Goal: Task Accomplishment & Management: Complete application form

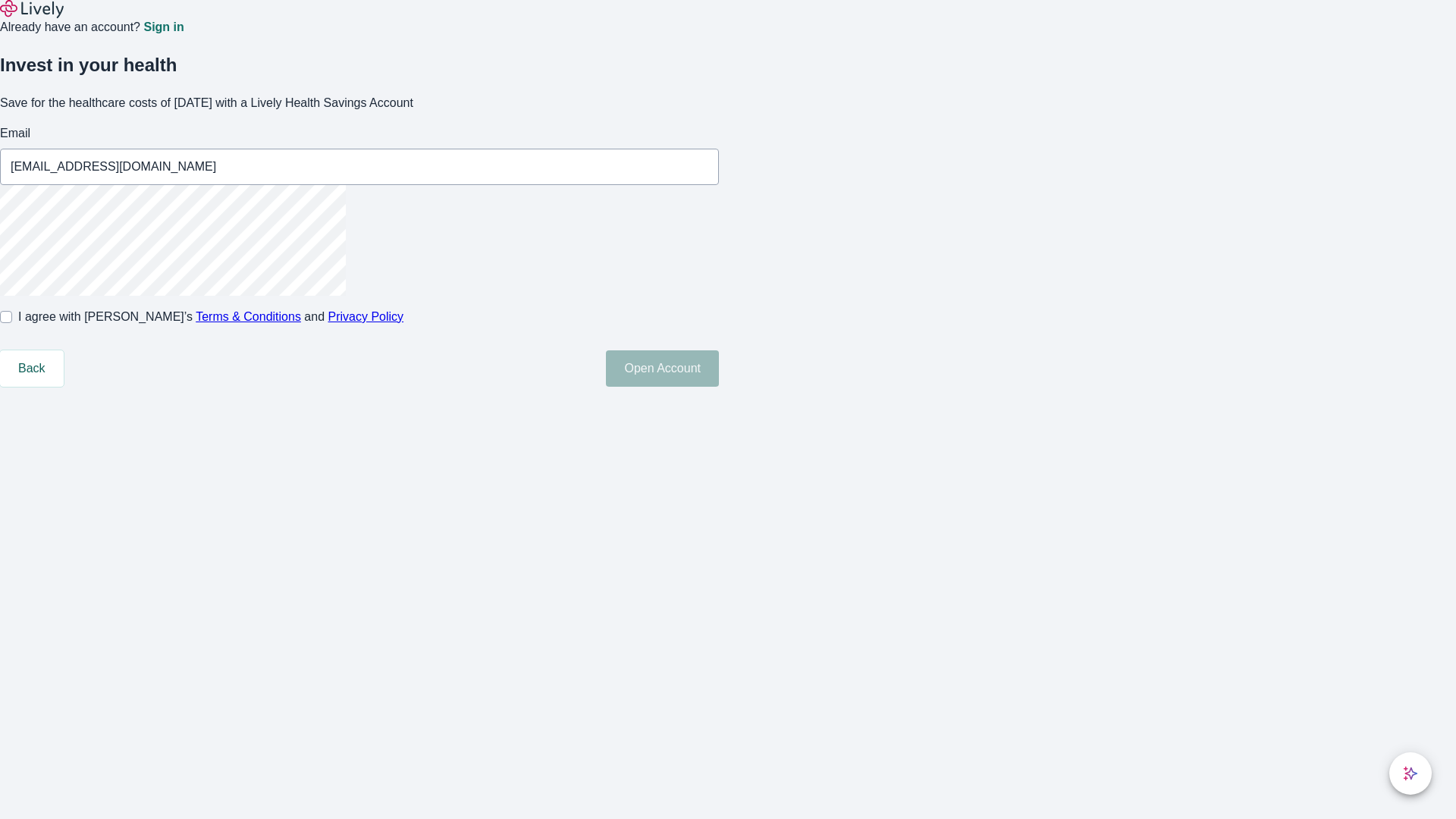
click at [12, 323] on input "I agree with Lively’s Terms & Conditions and Privacy Policy" at bounding box center [6, 317] width 12 height 12
checkbox input "true"
click at [719, 387] on button "Open Account" at bounding box center [663, 368] width 113 height 36
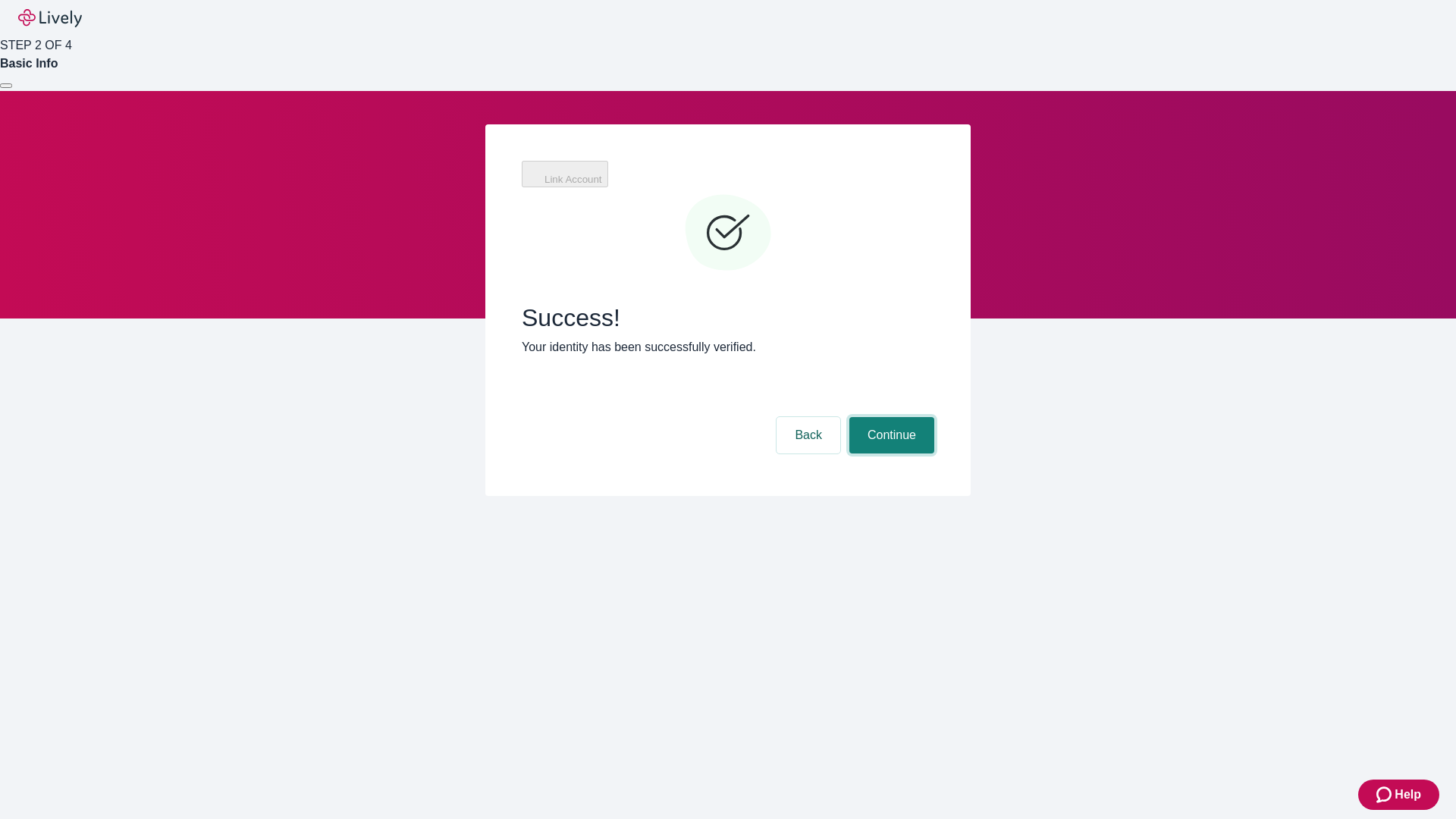
click at [890, 417] on button "Continue" at bounding box center [892, 435] width 85 height 36
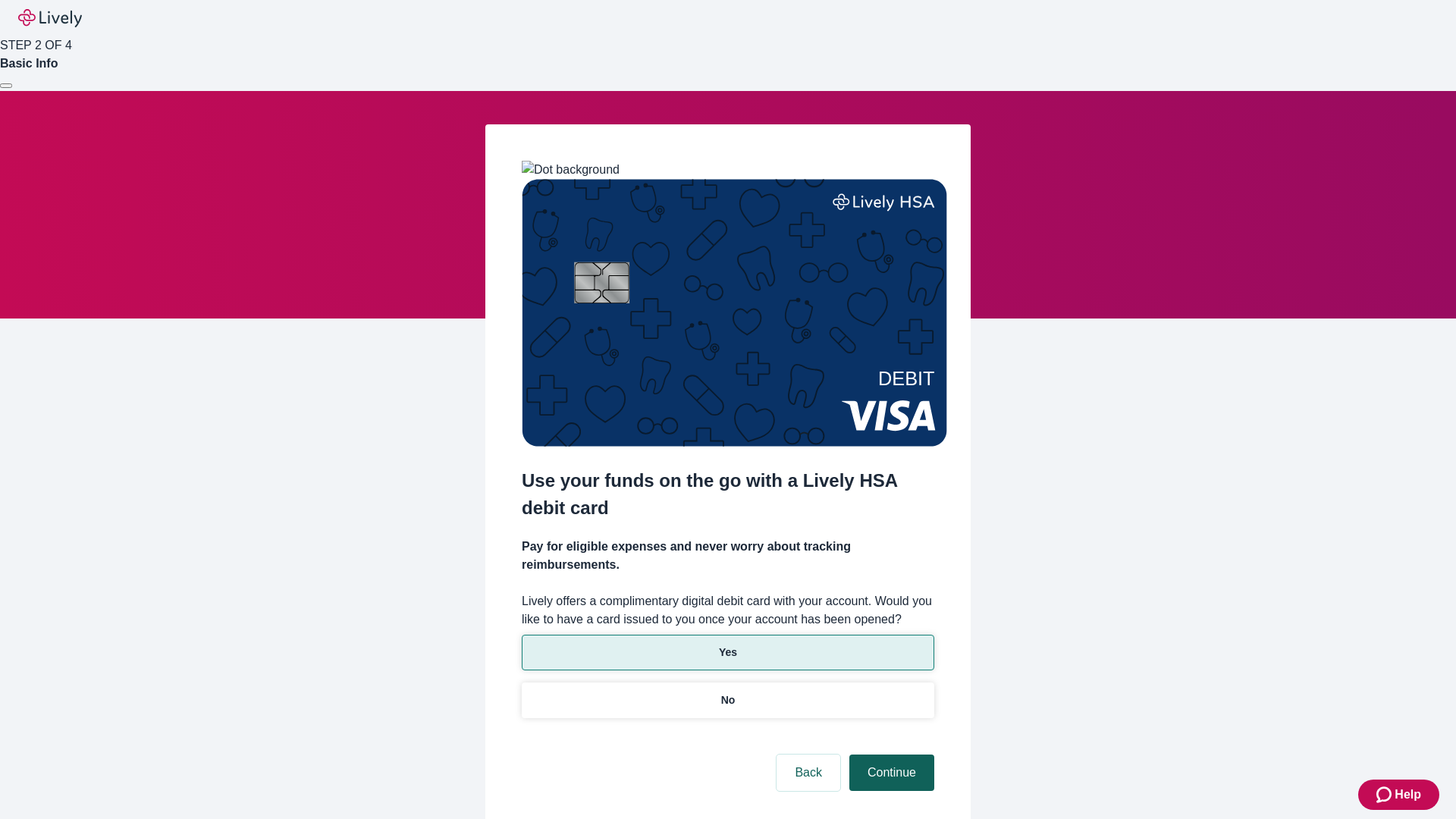
click at [727, 692] on p "No" at bounding box center [728, 700] width 15 height 16
click at [890, 754] on button "Continue" at bounding box center [892, 772] width 85 height 36
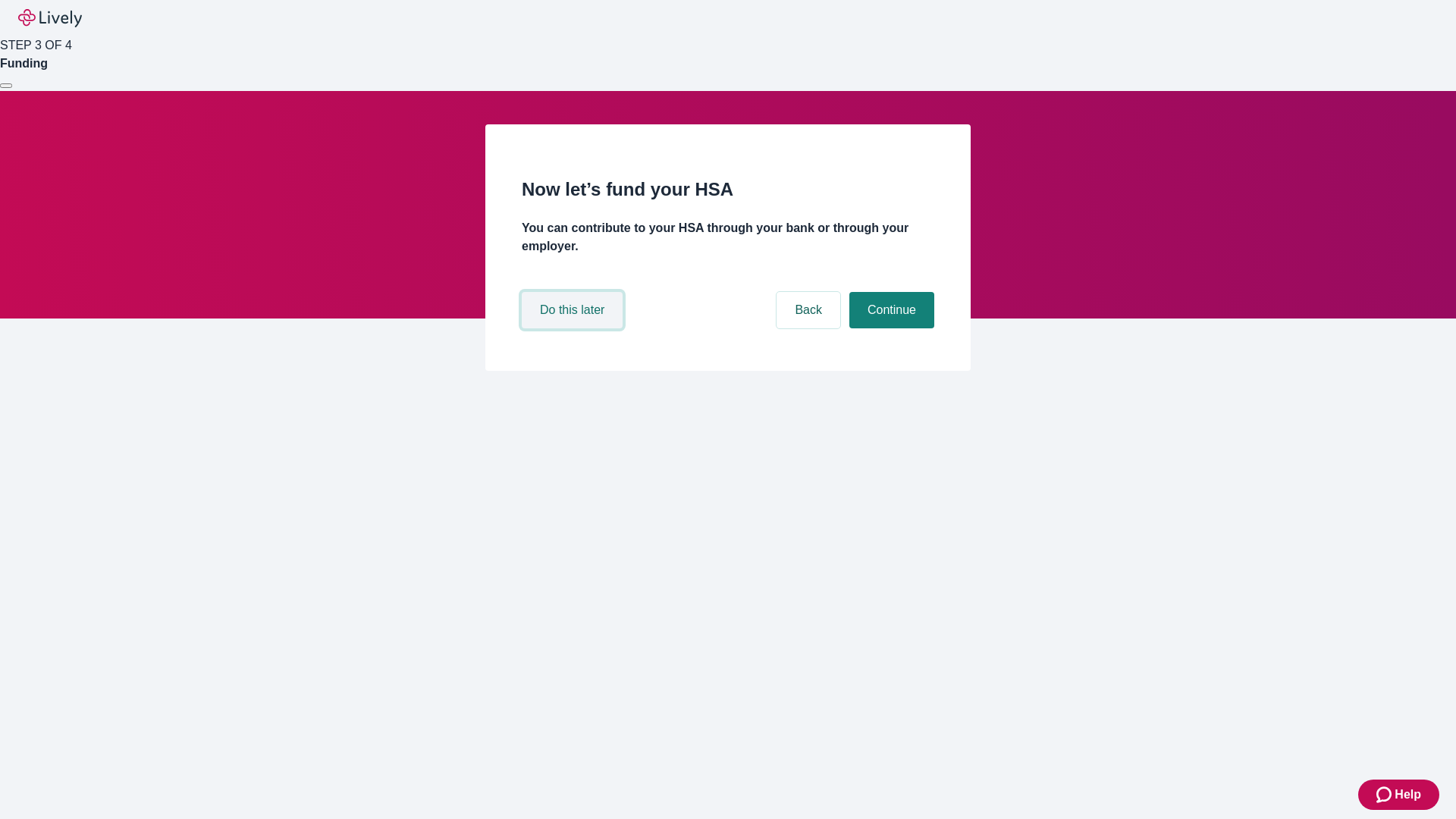
click at [574, 329] on button "Do this later" at bounding box center [572, 310] width 101 height 36
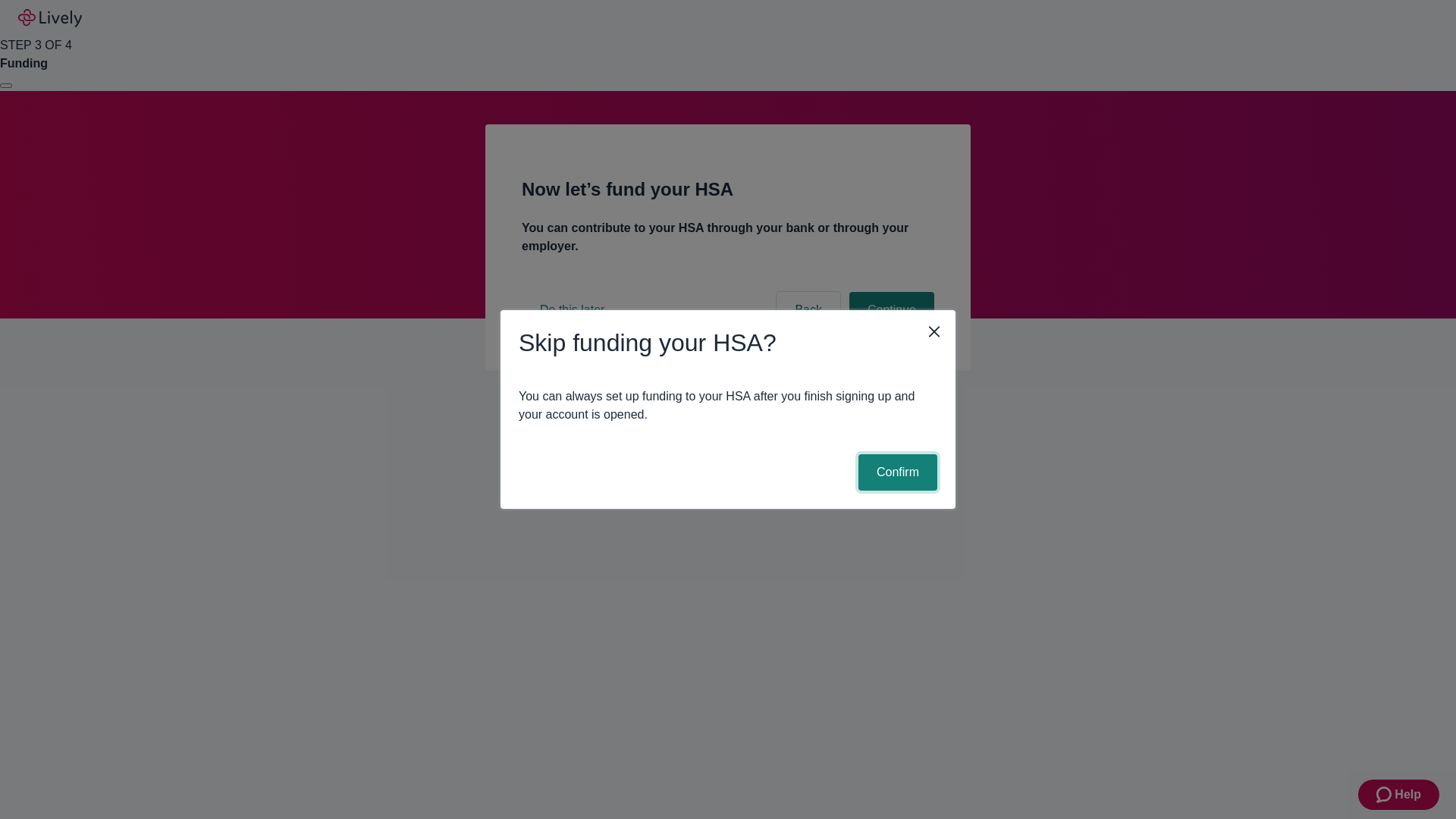
click at [895, 472] on button "Confirm" at bounding box center [898, 472] width 79 height 36
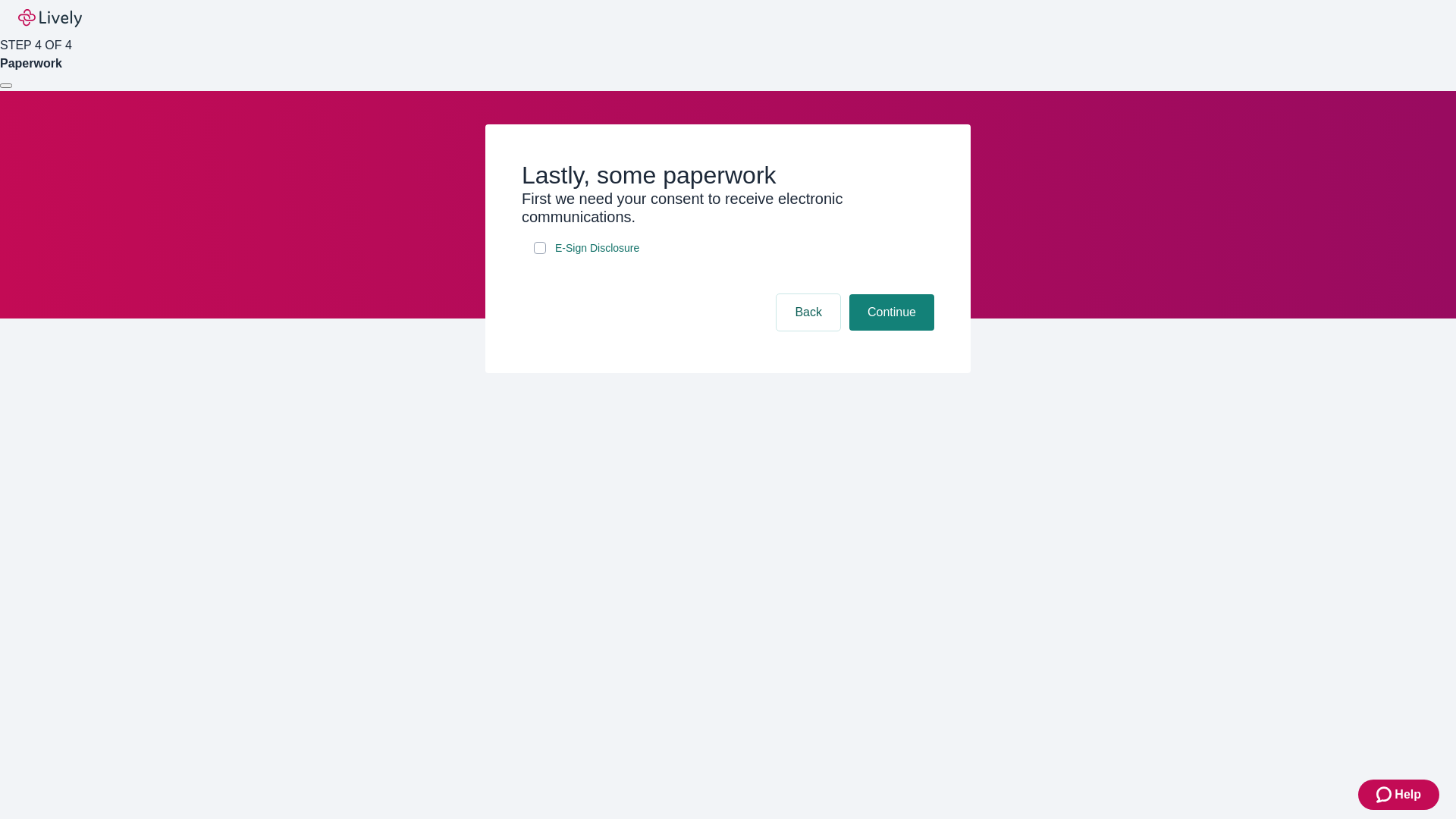
click at [540, 254] on input "E-Sign Disclosure" at bounding box center [540, 248] width 12 height 12
checkbox input "true"
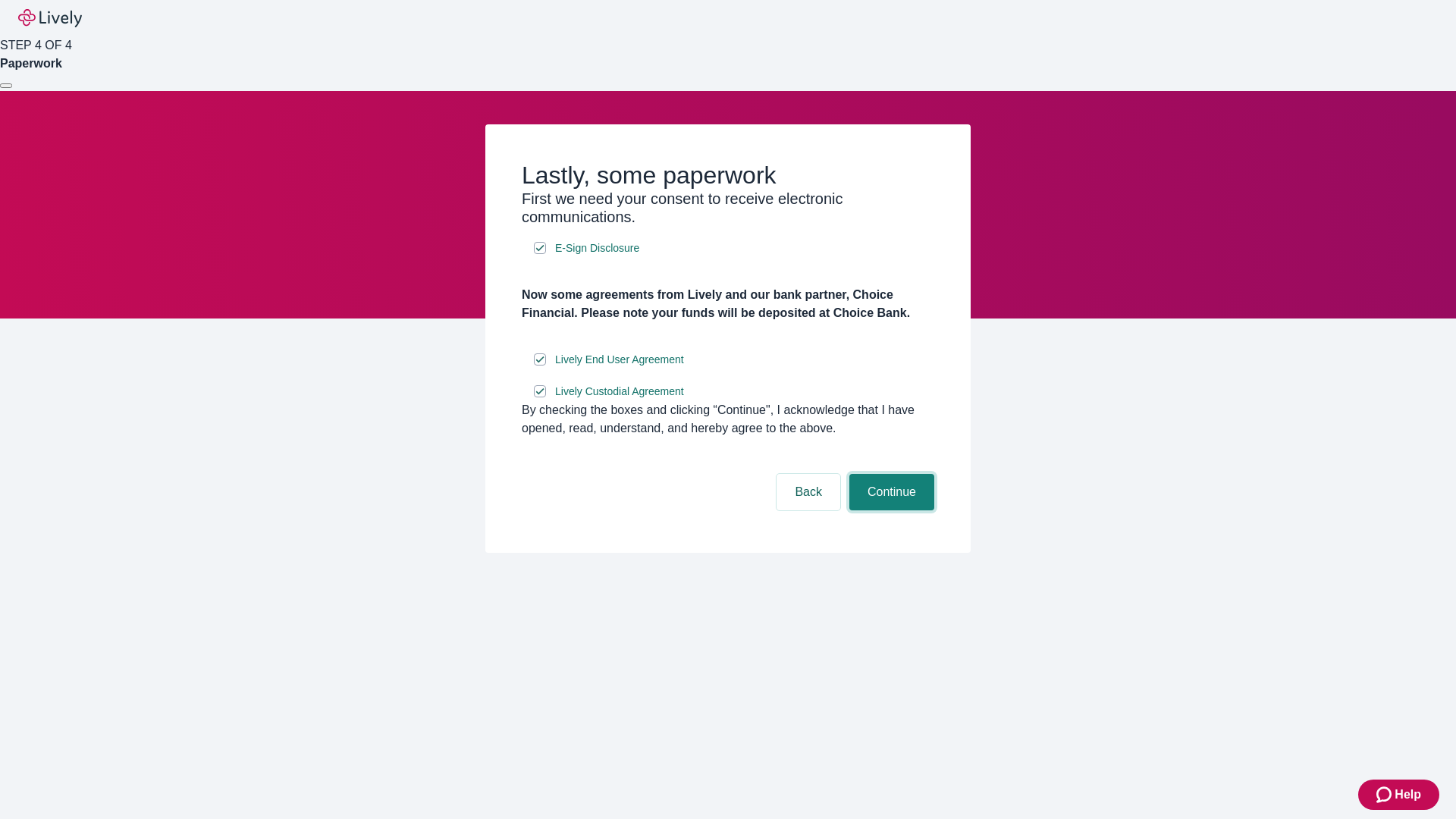
click at [890, 510] on button "Continue" at bounding box center [892, 491] width 85 height 36
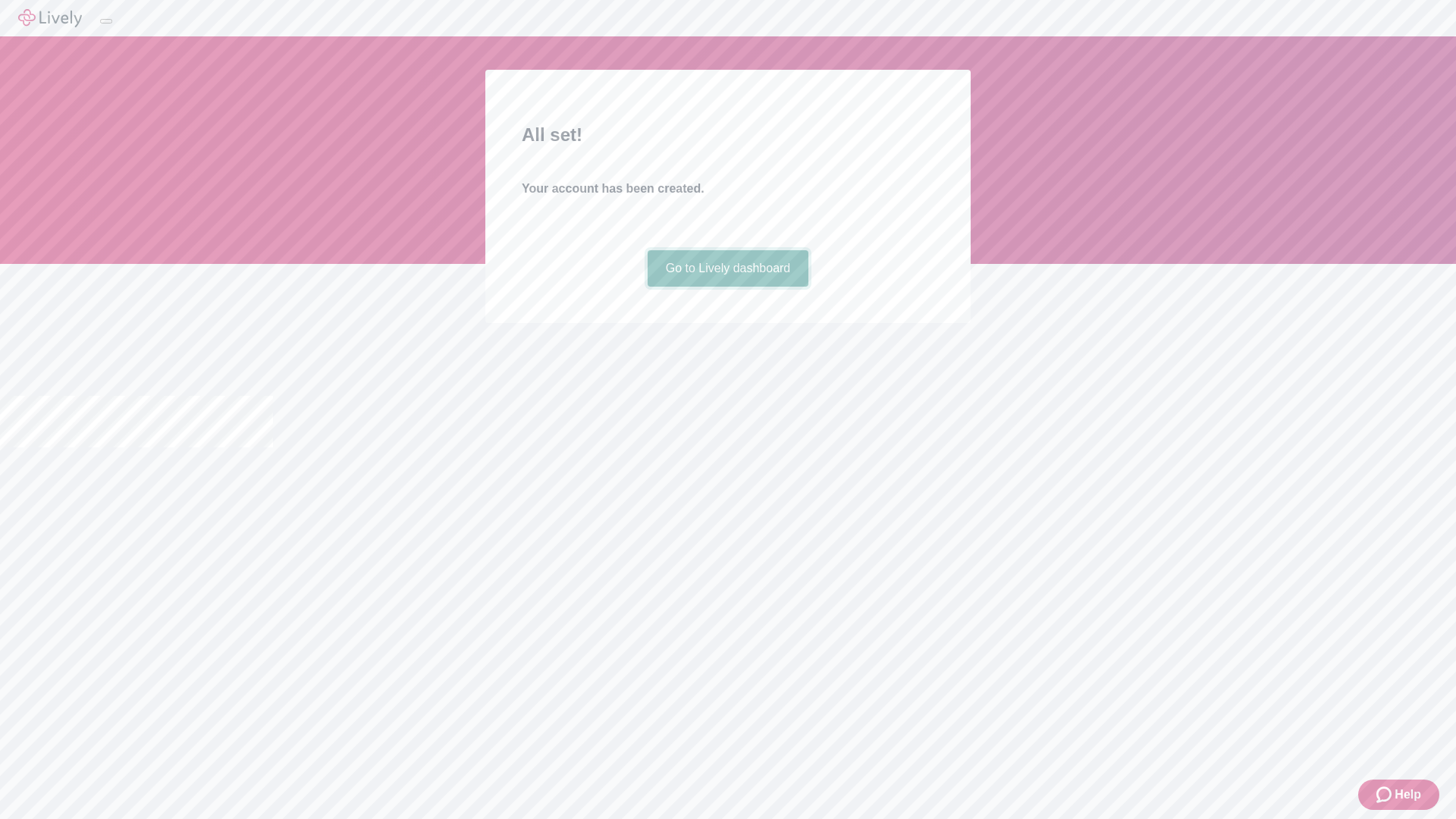
click at [727, 287] on link "Go to Lively dashboard" at bounding box center [728, 268] width 161 height 36
